Goal: Task Accomplishment & Management: Use online tool/utility

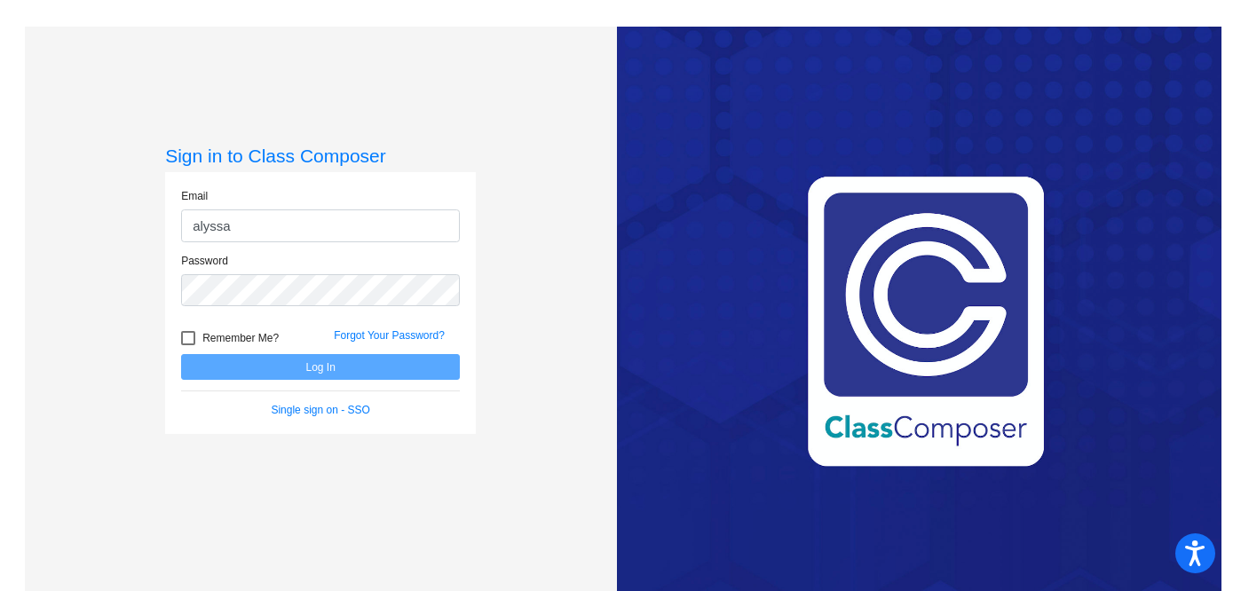
type input "[EMAIL_ADDRESS][DOMAIN_NAME]"
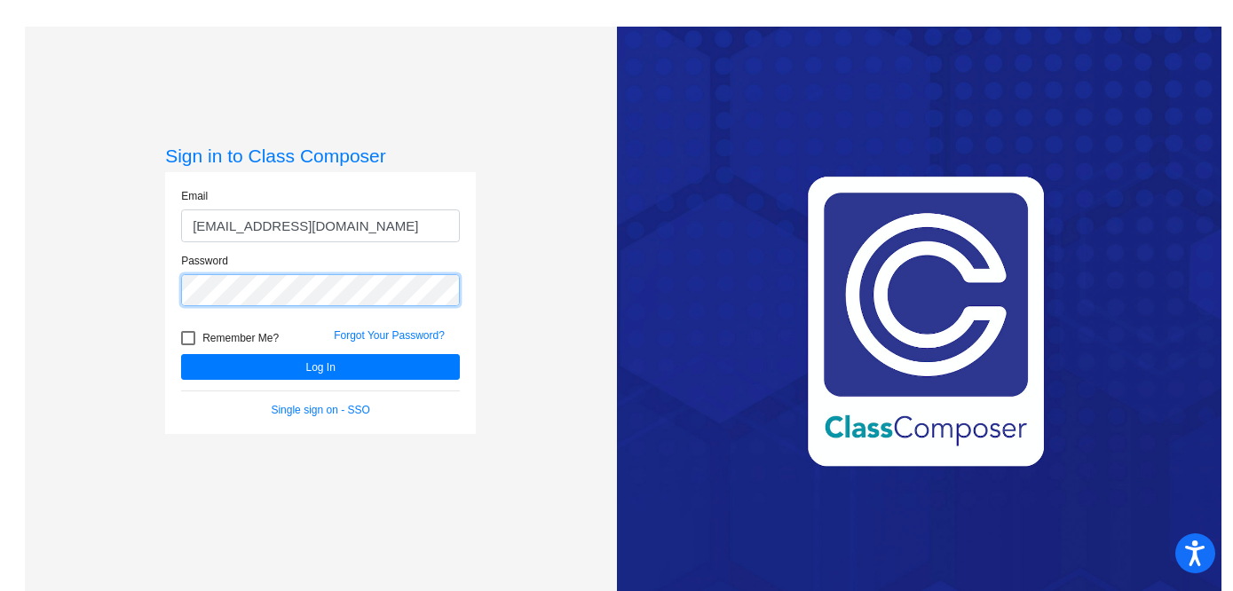
click at [181, 354] on button "Log In" at bounding box center [320, 367] width 279 height 26
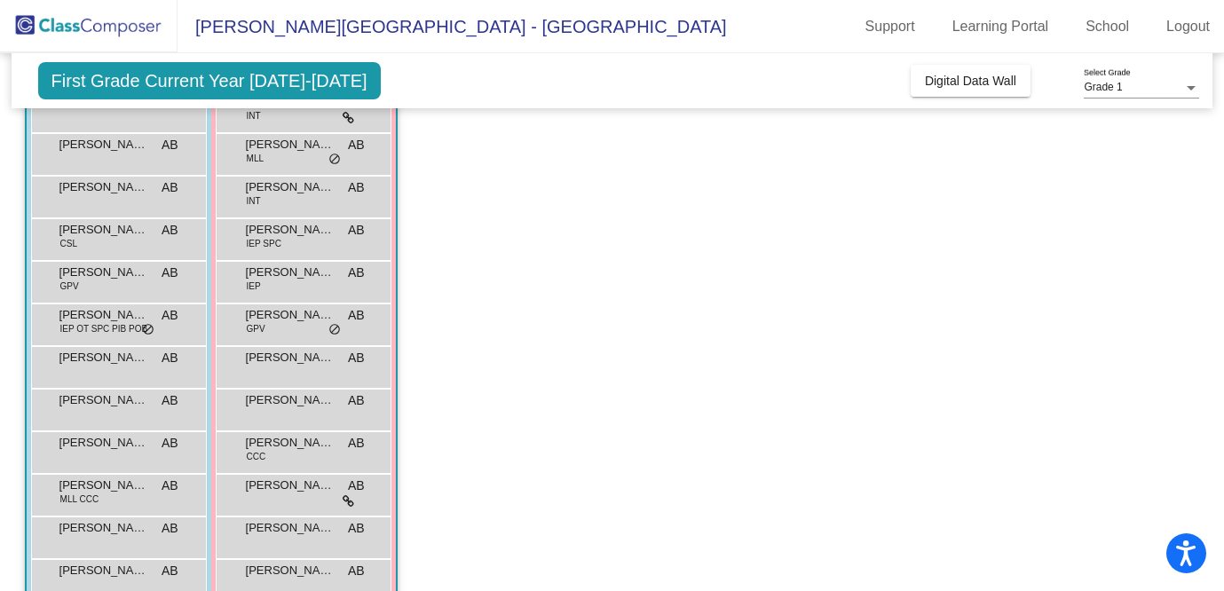
scroll to position [238, 0]
click at [331, 328] on span "do_not_disturb_alt" at bounding box center [335, 328] width 12 height 14
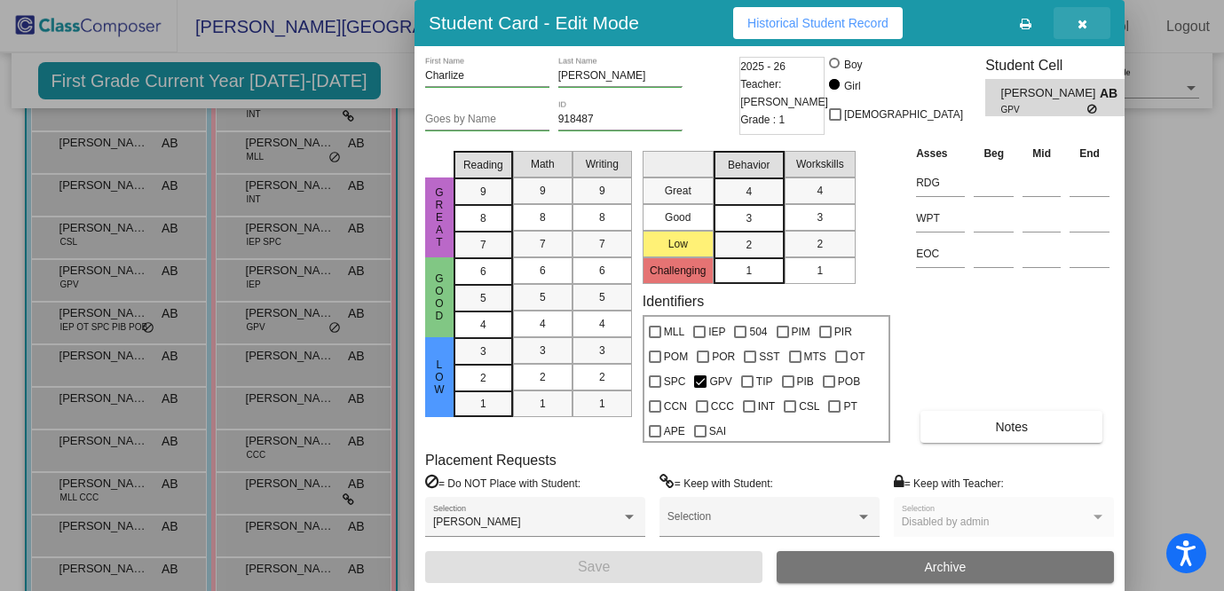
click at [1084, 23] on icon "button" at bounding box center [1083, 24] width 10 height 12
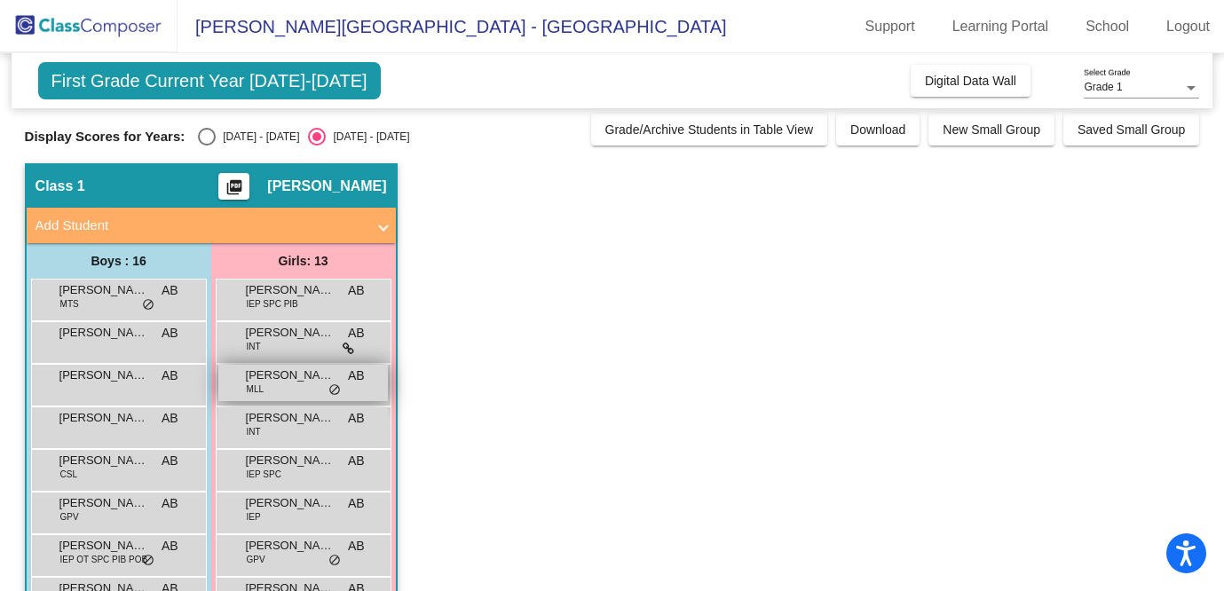
scroll to position [0, 0]
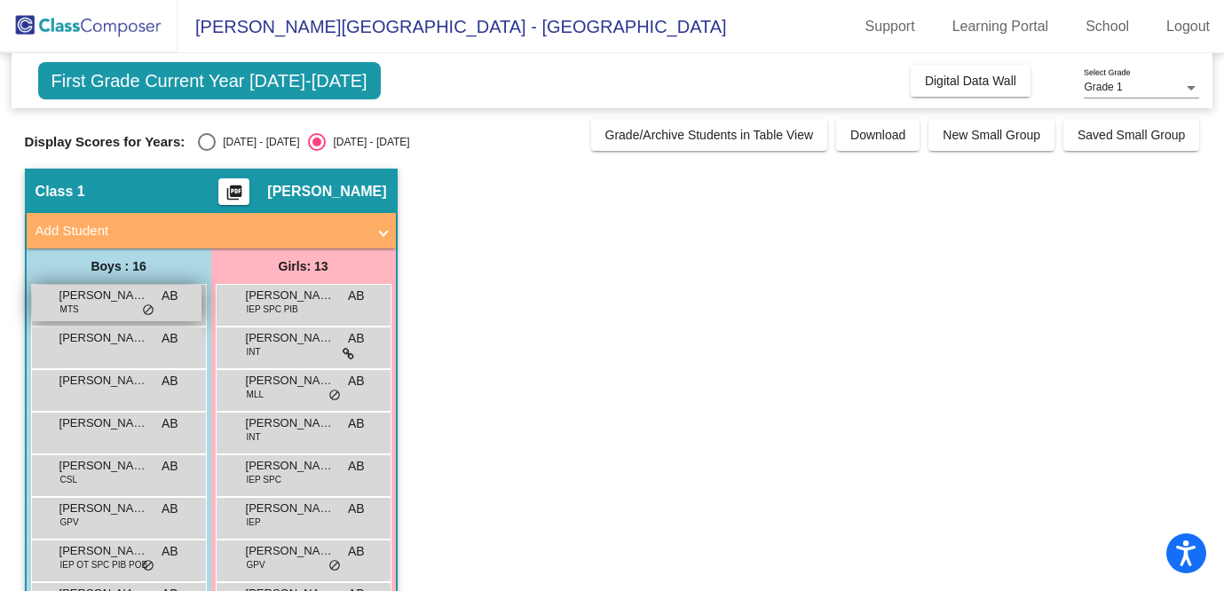
click at [142, 302] on span "[PERSON_NAME]" at bounding box center [103, 296] width 89 height 18
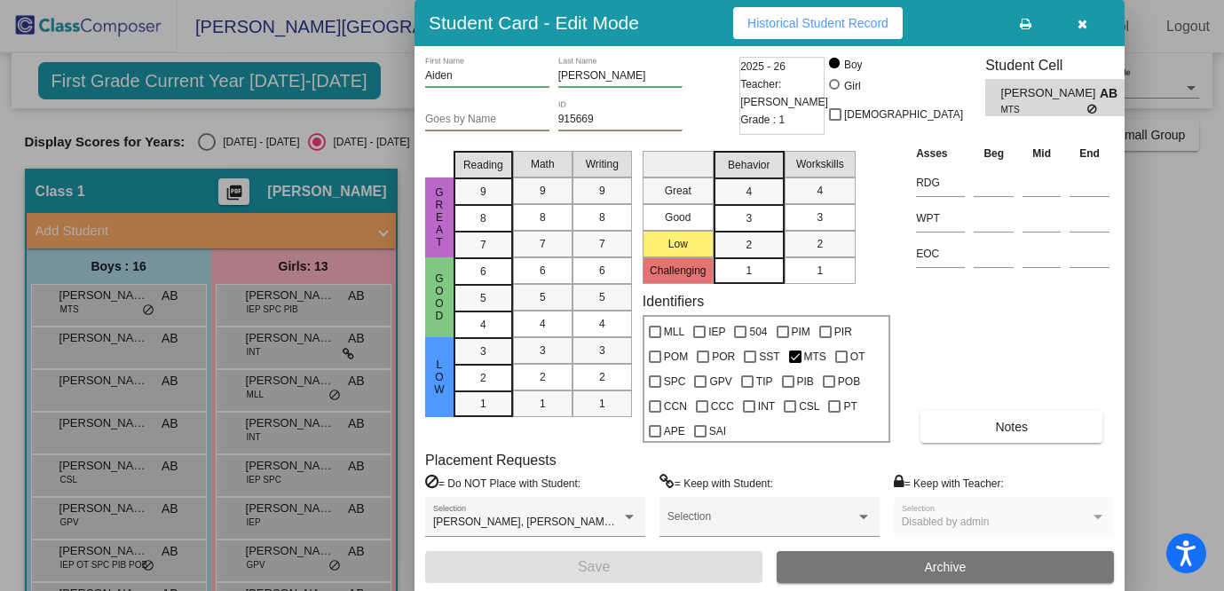
click at [1083, 21] on icon "button" at bounding box center [1083, 24] width 10 height 12
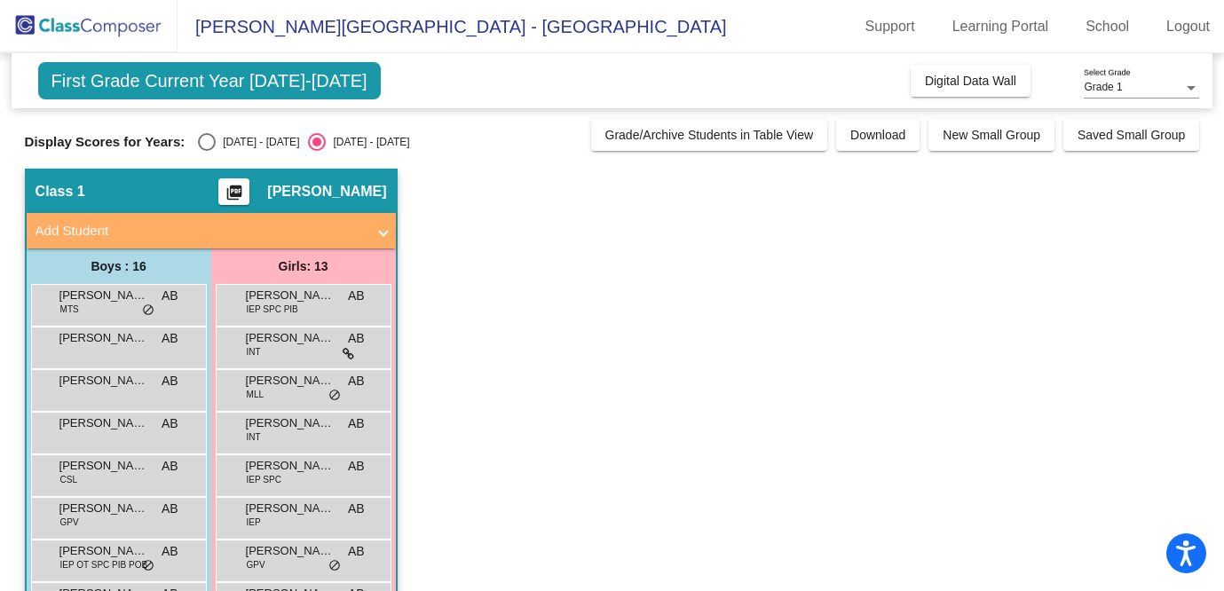
click at [206, 136] on div "Select an option" at bounding box center [207, 142] width 18 height 18
click at [206, 151] on input "[DATE] - [DATE]" at bounding box center [206, 151] width 1 height 1
radio input "true"
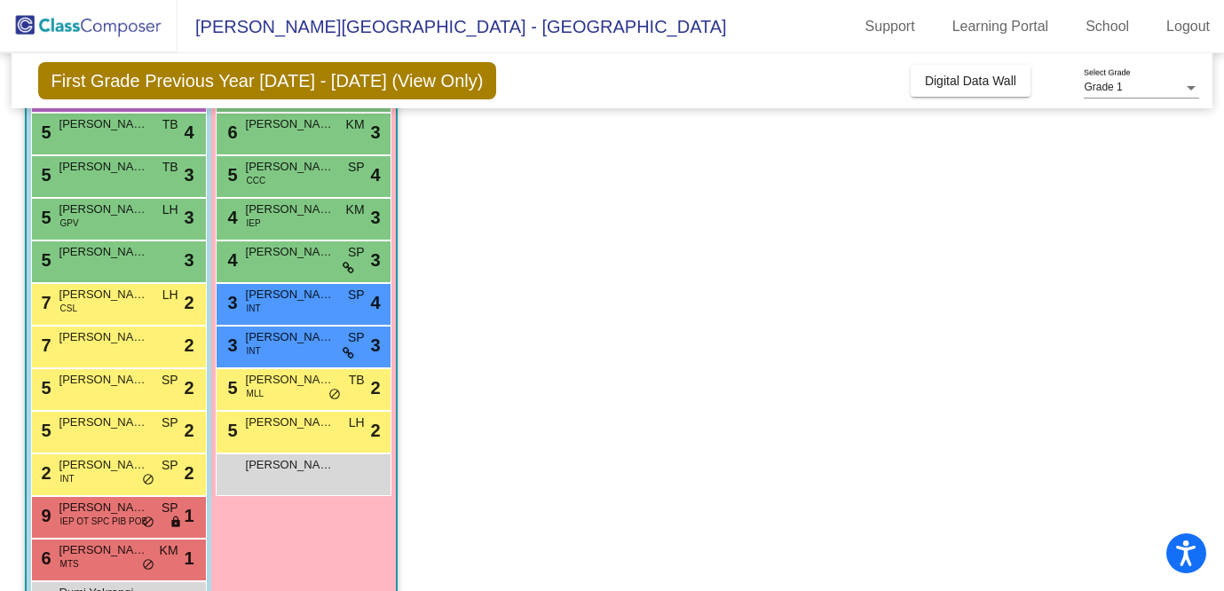
scroll to position [338, 0]
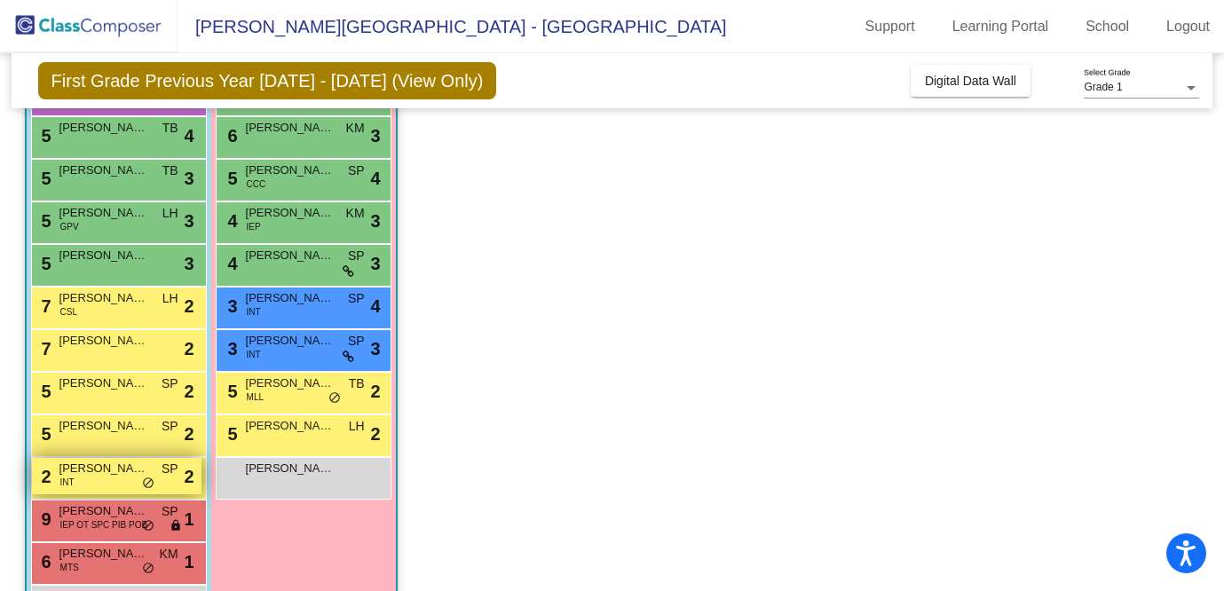
click at [149, 477] on span "do_not_disturb_alt" at bounding box center [148, 484] width 12 height 14
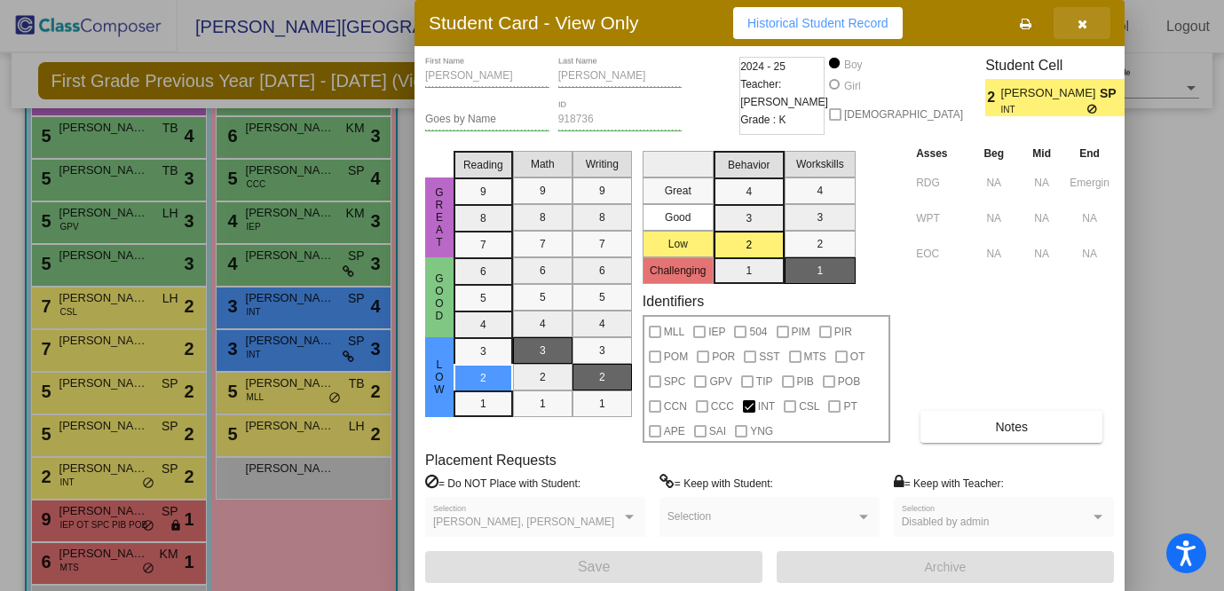
click at [1081, 20] on icon "button" at bounding box center [1083, 24] width 10 height 12
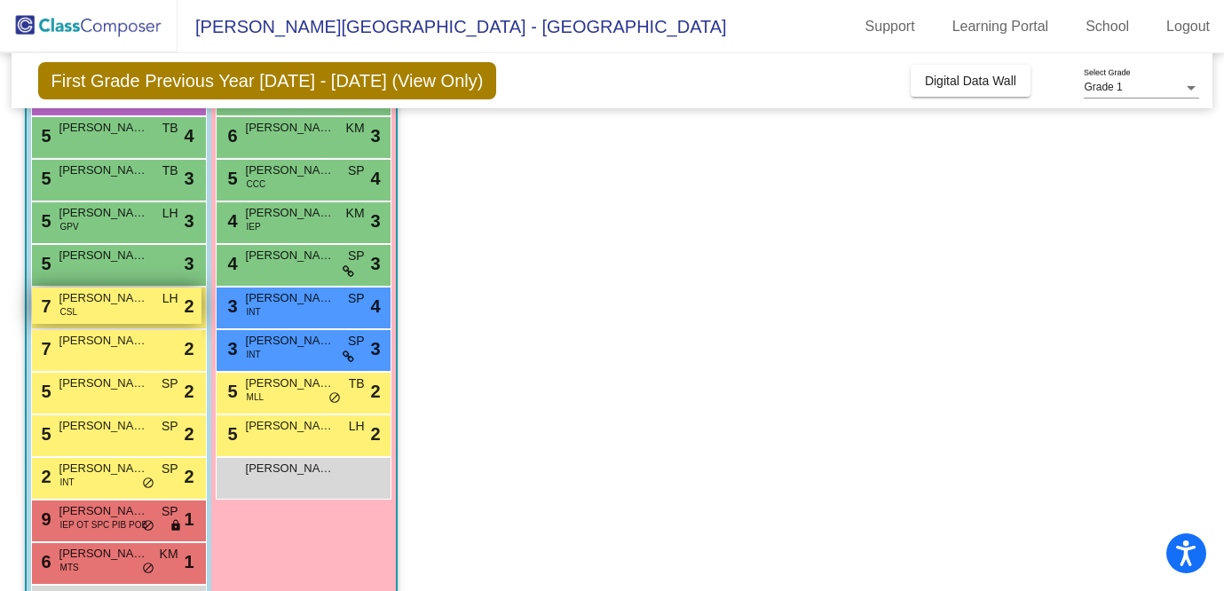
click at [165, 305] on span "LH" at bounding box center [170, 298] width 16 height 19
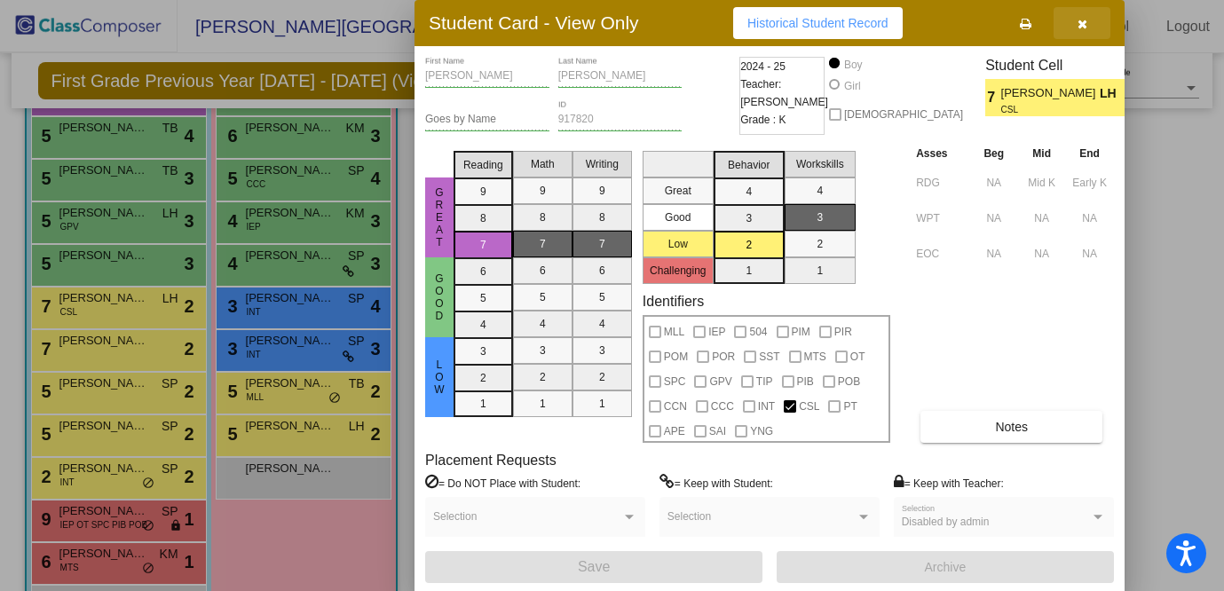
click at [1083, 21] on icon "button" at bounding box center [1083, 24] width 10 height 12
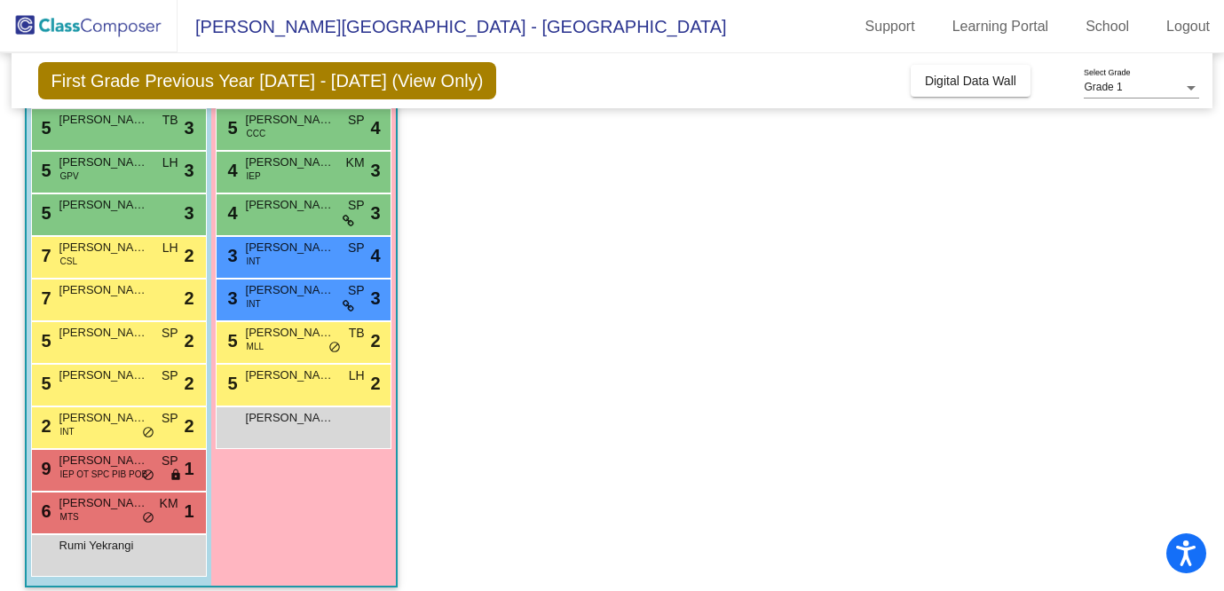
scroll to position [403, 0]
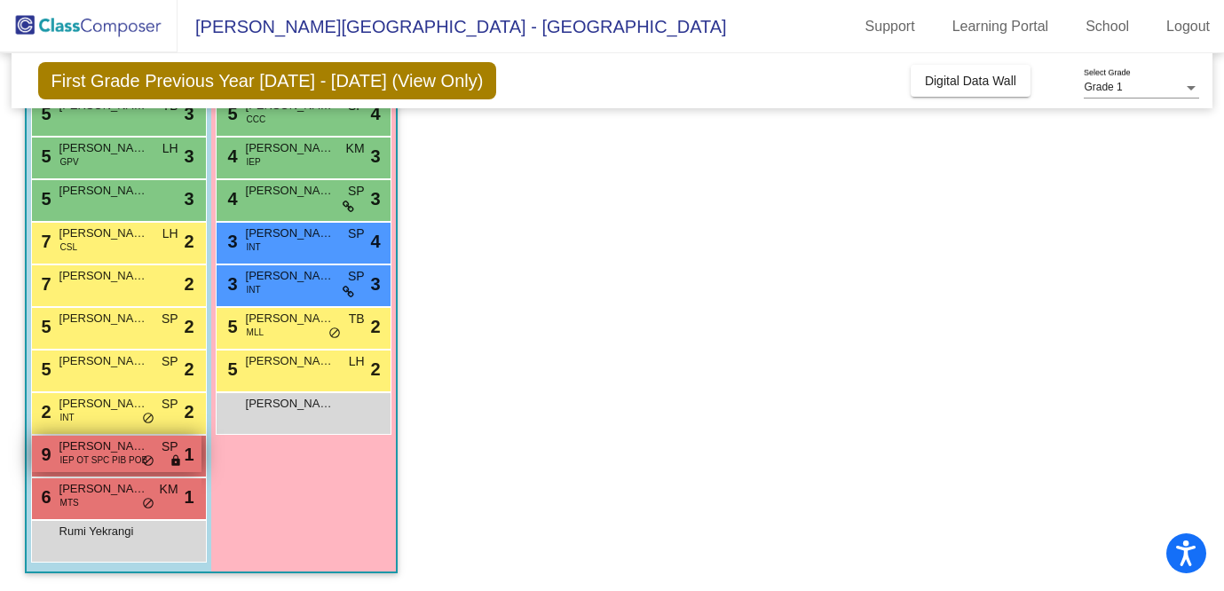
click at [130, 454] on span "IEP OT SPC PIB POB" at bounding box center [104, 460] width 88 height 13
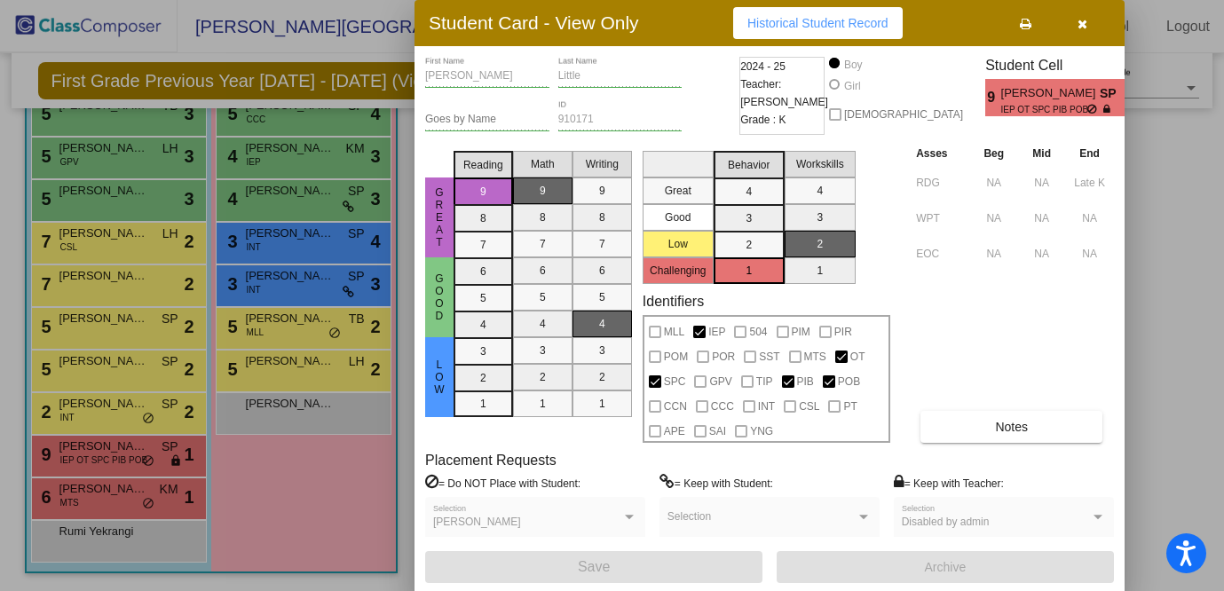
click at [1089, 26] on button "button" at bounding box center [1082, 23] width 57 height 32
